Goal: Task Accomplishment & Management: Use online tool/utility

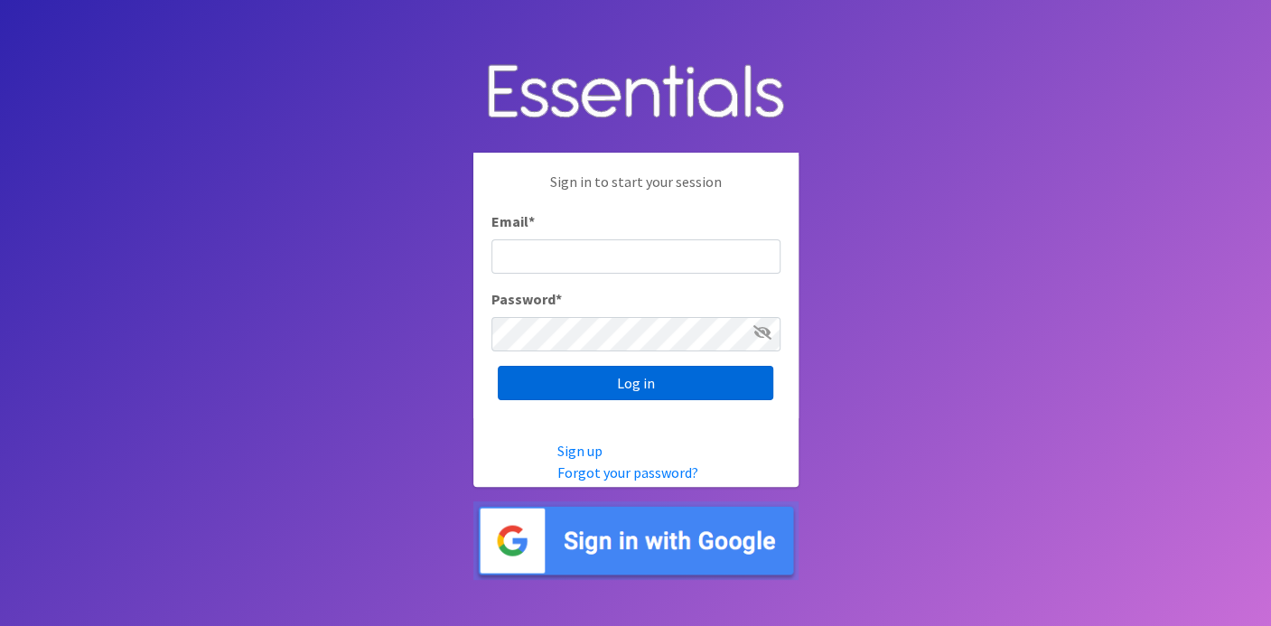
type input "deb@villagediaperbank.org"
click at [545, 381] on input "Log in" at bounding box center [635, 383] width 275 height 34
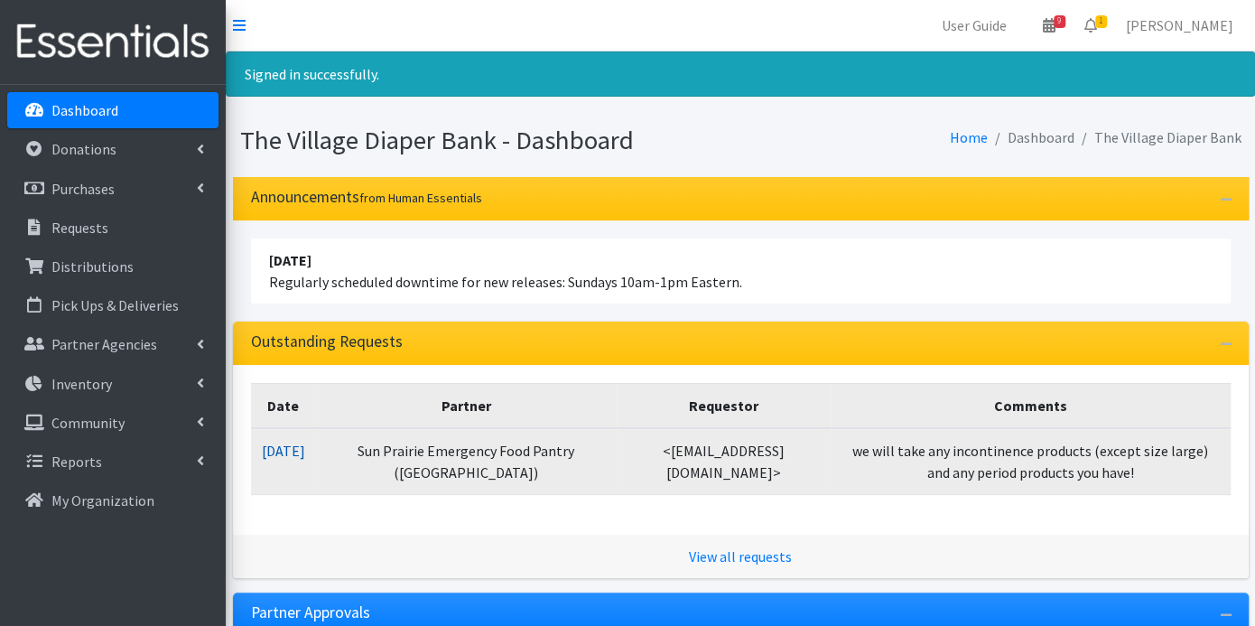
click at [305, 450] on link "10/06/2025" at bounding box center [283, 451] width 43 height 18
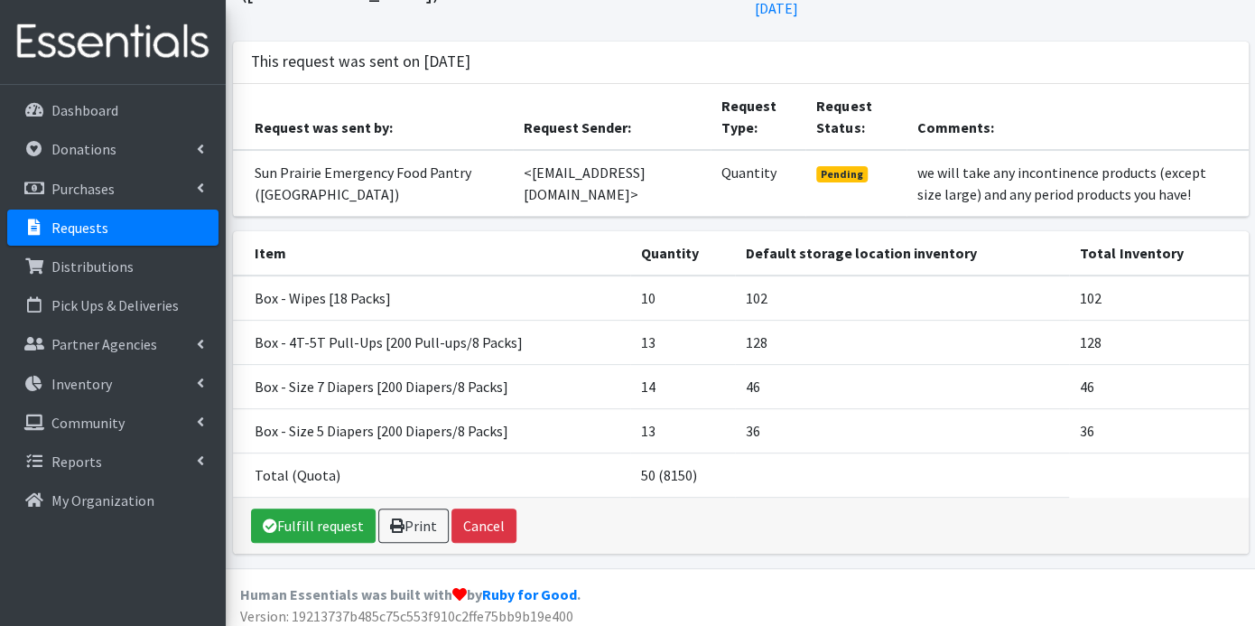
scroll to position [127, 0]
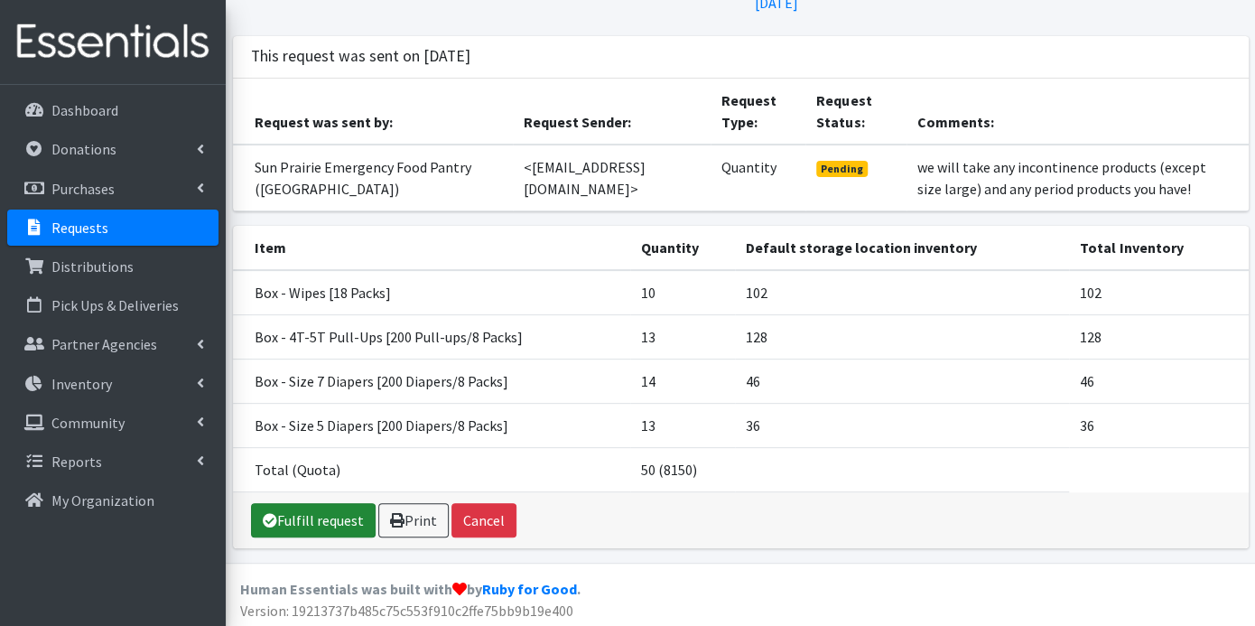
click at [350, 519] on link "Fulfill request" at bounding box center [313, 520] width 125 height 34
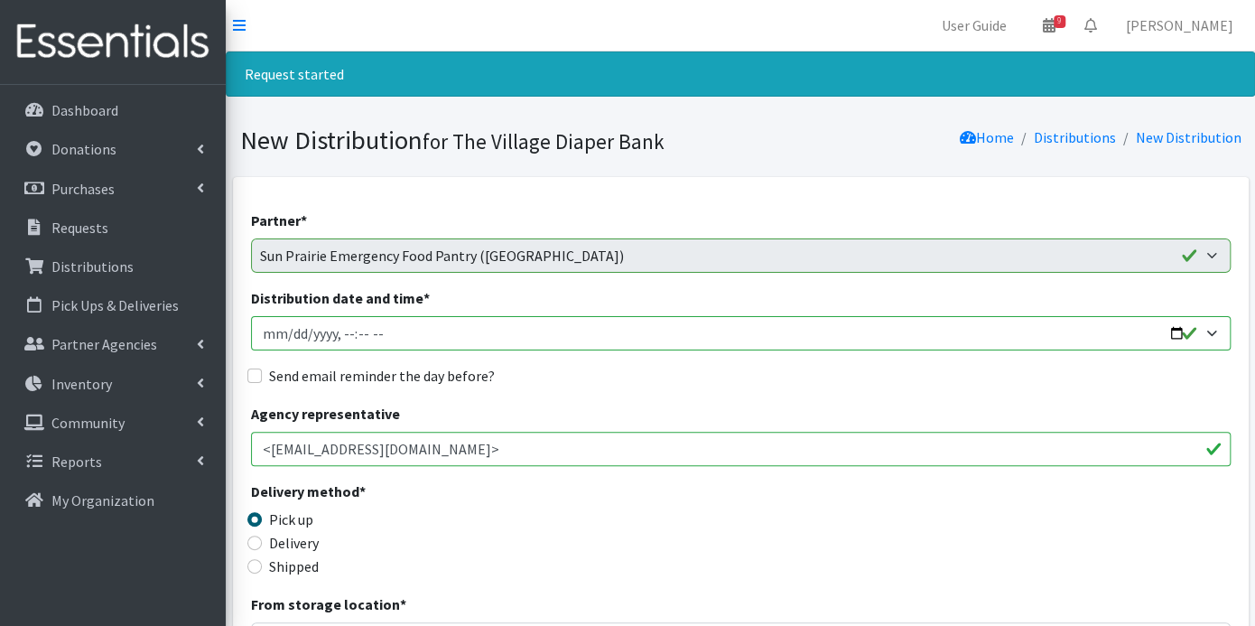
click at [289, 336] on input "Distribution date and time *" at bounding box center [741, 333] width 980 height 34
type input "[DATE]T23:59"
click at [343, 334] on input "Distribution date and time *" at bounding box center [741, 333] width 980 height 34
type input "[DATE]T09:00"
click at [247, 374] on input "Send email reminder the day before?" at bounding box center [254, 375] width 14 height 14
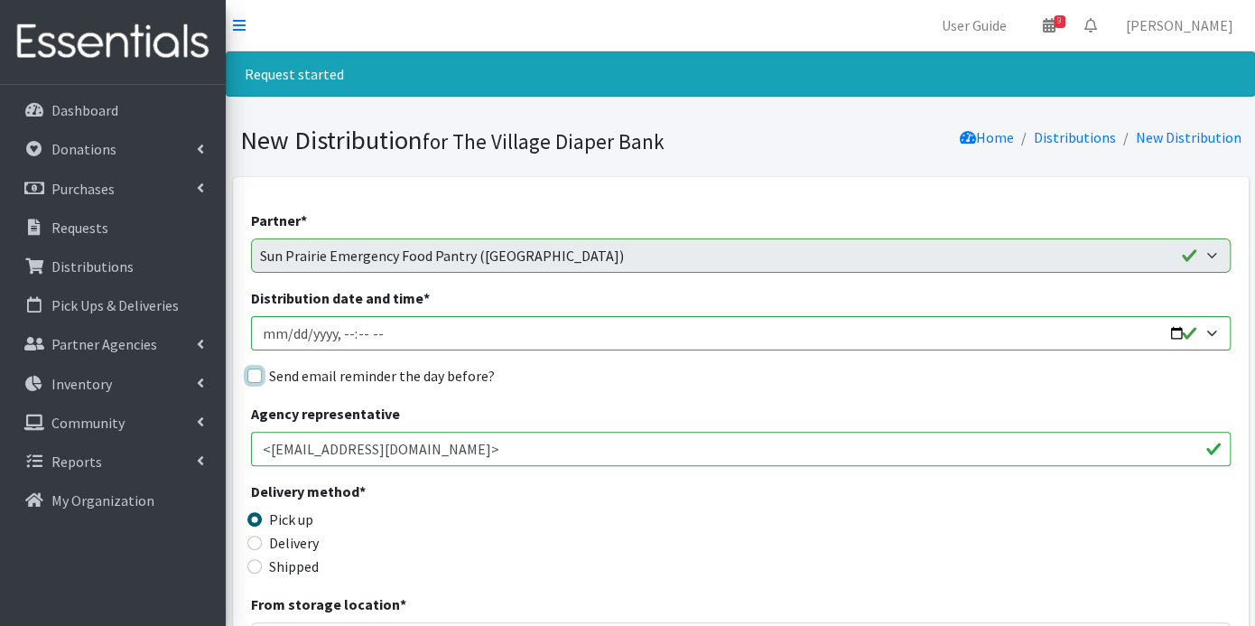
checkbox input "true"
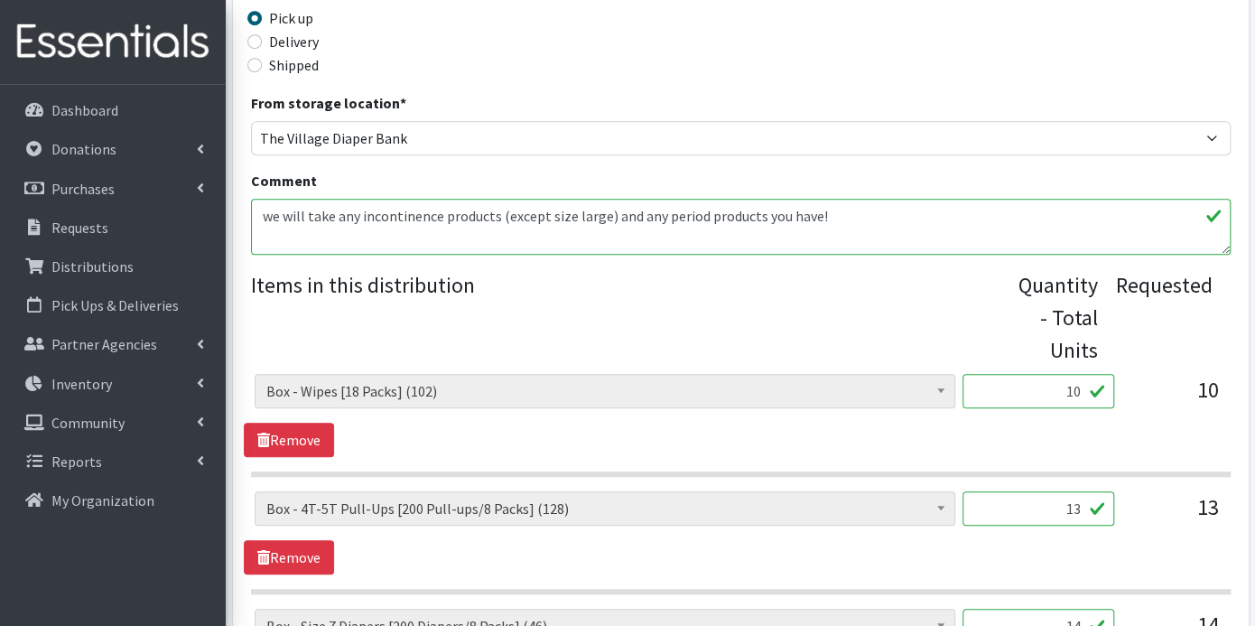
scroll to position [932, 0]
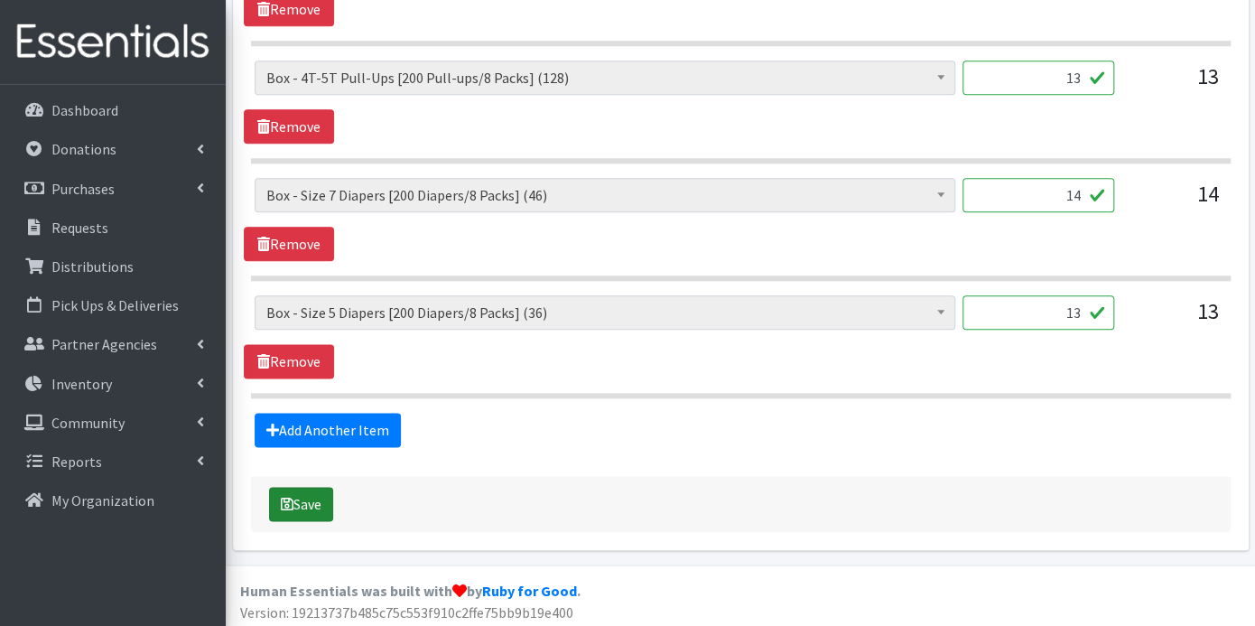
click at [313, 491] on button "Save" at bounding box center [301, 504] width 64 height 34
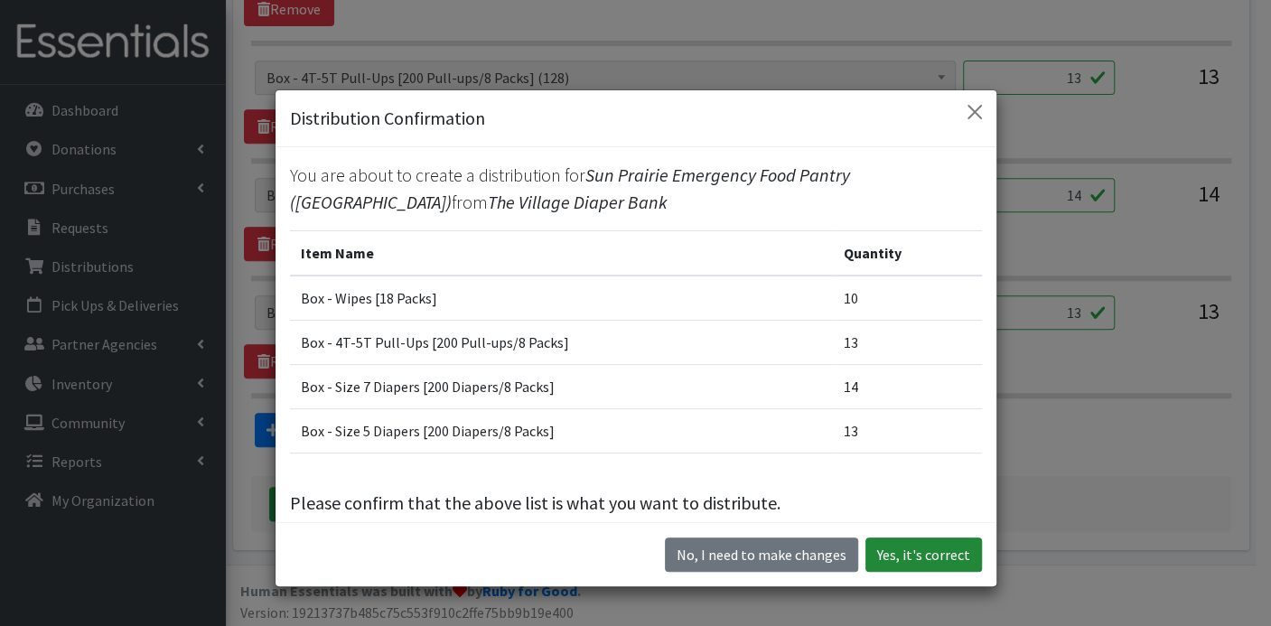
click at [919, 559] on button "Yes, it's correct" at bounding box center [923, 554] width 117 height 34
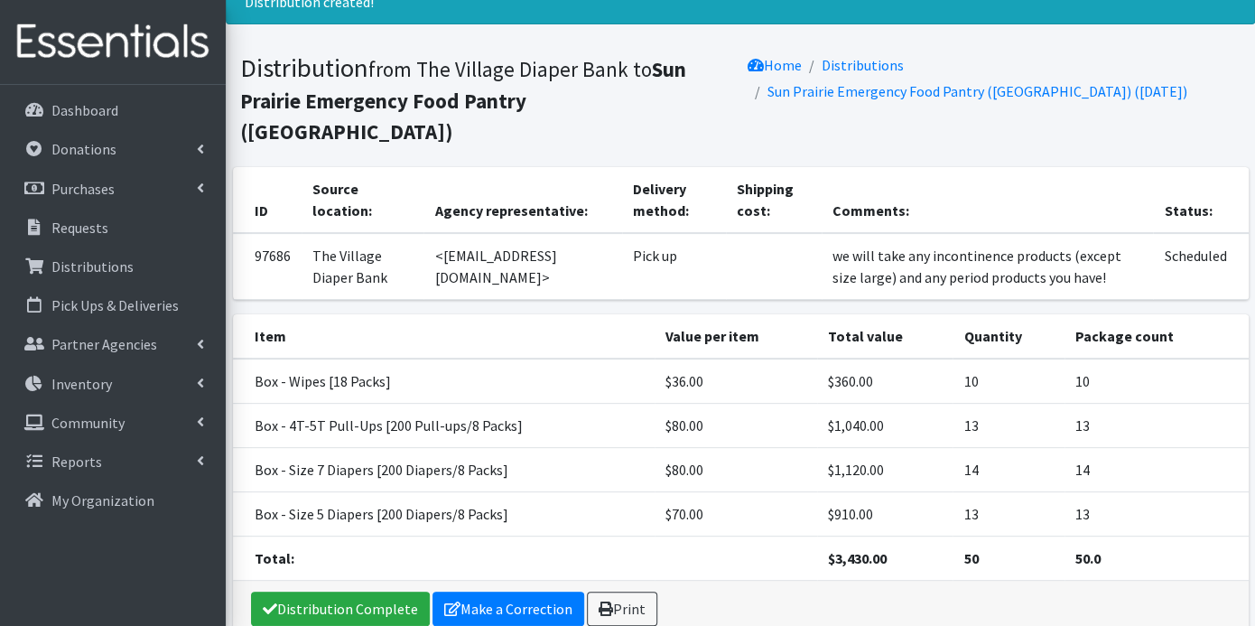
scroll to position [129, 0]
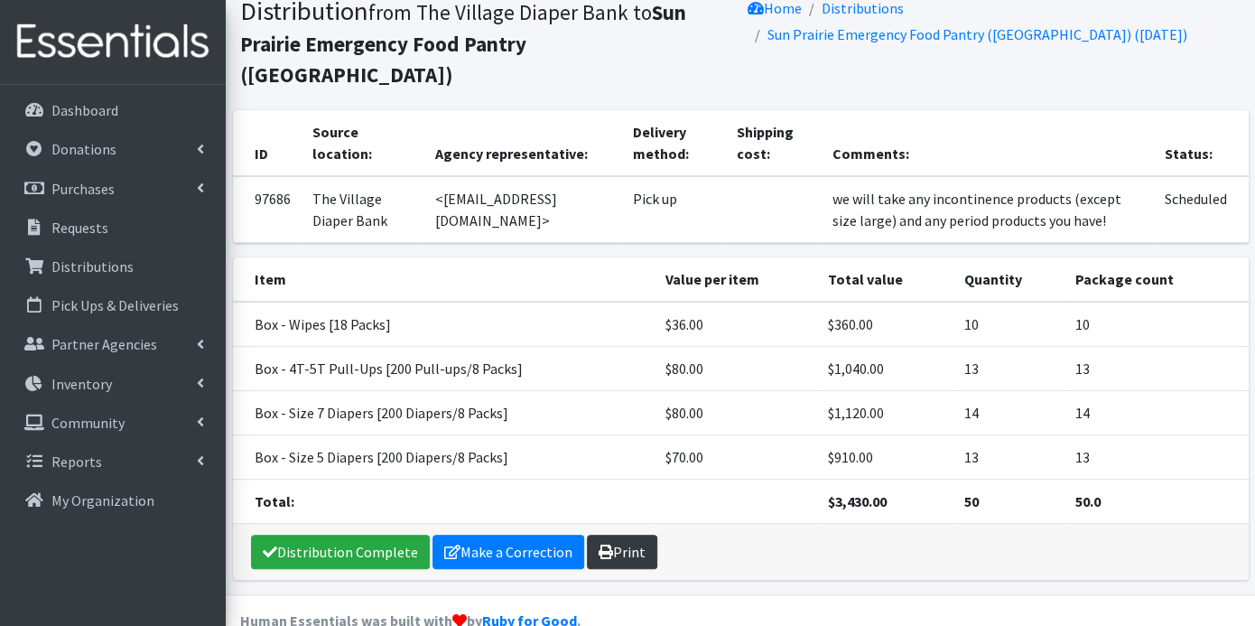
click at [608, 535] on link "Print" at bounding box center [622, 552] width 70 height 34
